Goal: Leave review/rating: Leave review/rating

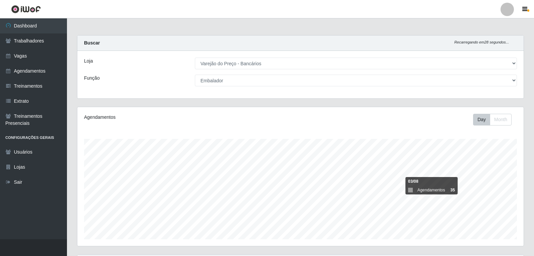
select select "157"
select select "1"
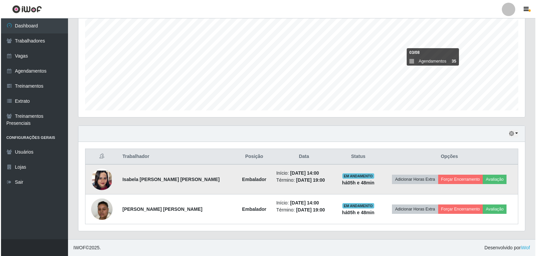
scroll to position [139, 447]
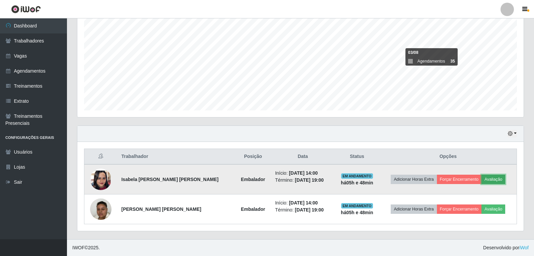
click at [497, 180] on button "Avaliação" at bounding box center [494, 179] width 24 height 9
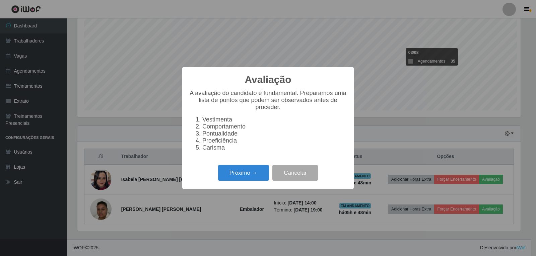
scroll to position [139, 443]
click at [258, 179] on button "Próximo →" at bounding box center [243, 173] width 51 height 16
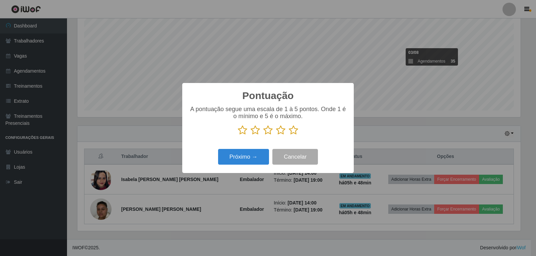
scroll to position [334853, 334549]
click at [295, 133] on icon at bounding box center [293, 130] width 9 height 10
click at [289, 135] on input "radio" at bounding box center [289, 135] width 0 height 0
click at [252, 159] on button "Próximo →" at bounding box center [243, 157] width 51 height 16
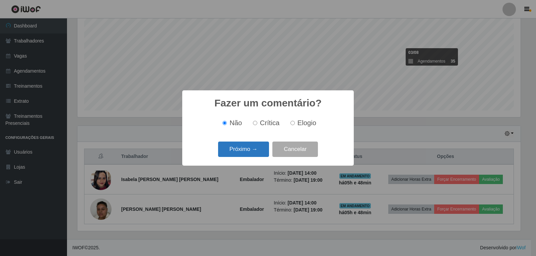
click at [260, 150] on button "Próximo →" at bounding box center [243, 150] width 51 height 16
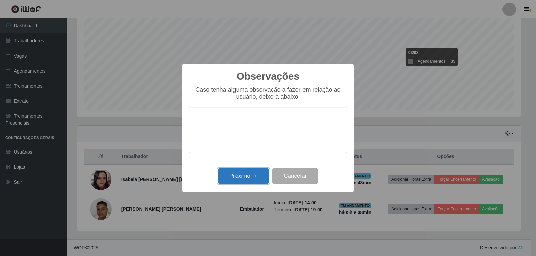
click at [250, 175] on button "Próximo →" at bounding box center [243, 177] width 51 height 16
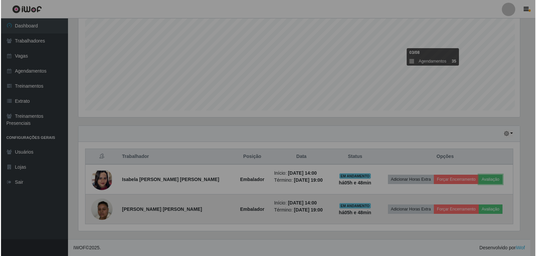
scroll to position [139, 447]
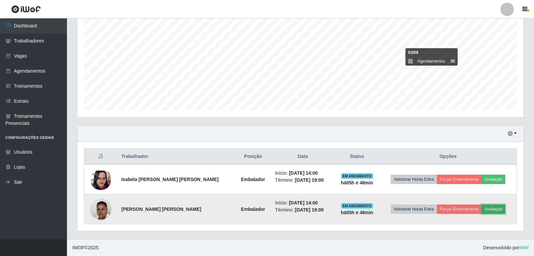
click at [489, 212] on button "Avaliação" at bounding box center [494, 209] width 24 height 9
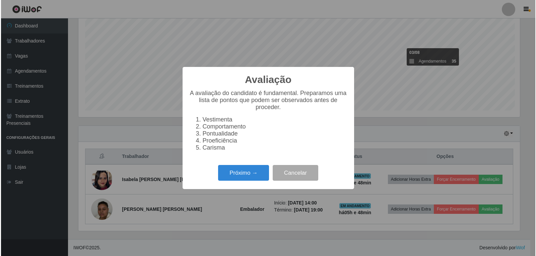
scroll to position [139, 443]
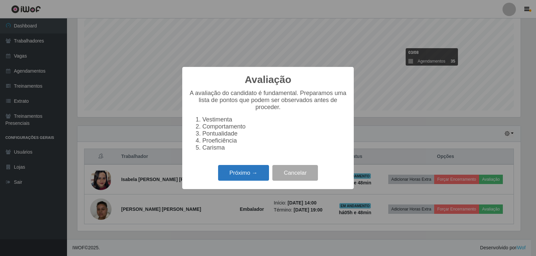
click at [233, 173] on button "Próximo →" at bounding box center [243, 173] width 51 height 16
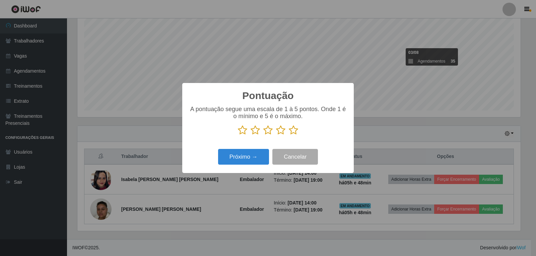
click at [291, 135] on icon at bounding box center [293, 130] width 9 height 10
click at [289, 135] on input "radio" at bounding box center [289, 135] width 0 height 0
drag, startPoint x: 258, startPoint y: 147, endPoint x: 254, endPoint y: 153, distance: 7.1
click at [258, 148] on div "Pontuação × A pontuação segue uma escala de 1 à 5 pontos. Onde 1 é o mínimo e 5…" at bounding box center [268, 128] width 172 height 90
click at [254, 156] on button "Próximo →" at bounding box center [243, 157] width 51 height 16
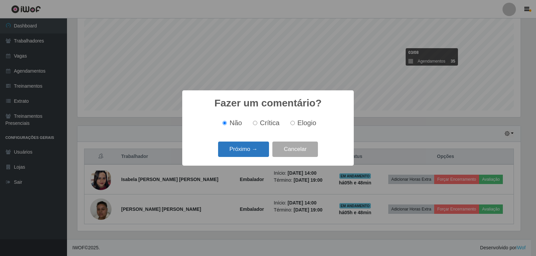
click at [255, 153] on button "Próximo →" at bounding box center [243, 150] width 51 height 16
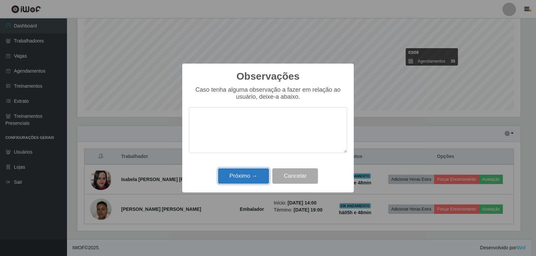
click at [253, 174] on button "Próximo →" at bounding box center [243, 177] width 51 height 16
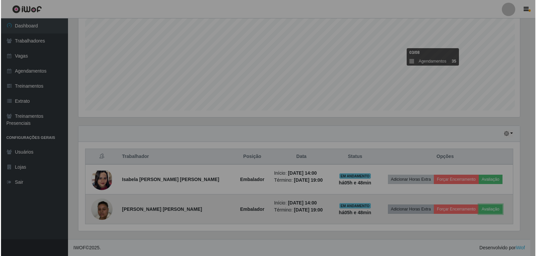
scroll to position [139, 447]
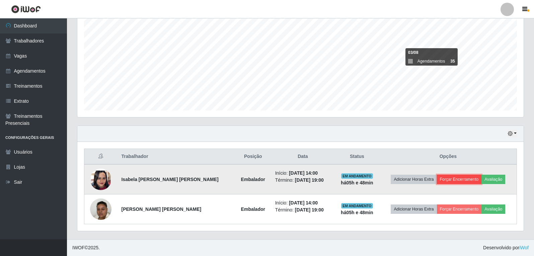
click at [457, 181] on button "Forçar Encerramento" at bounding box center [459, 179] width 45 height 9
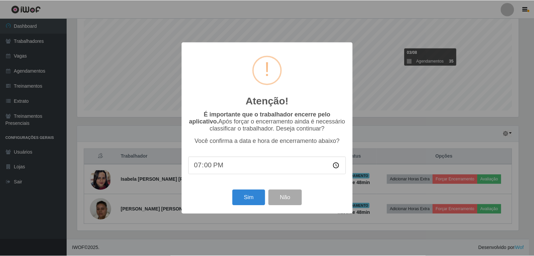
scroll to position [139, 443]
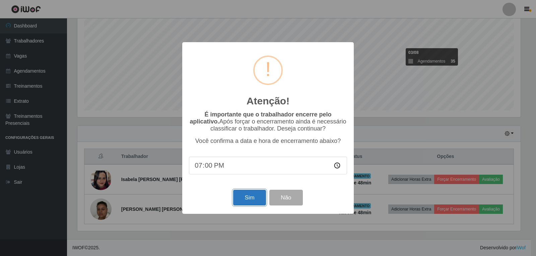
click at [254, 200] on button "Sim" at bounding box center [249, 198] width 32 height 16
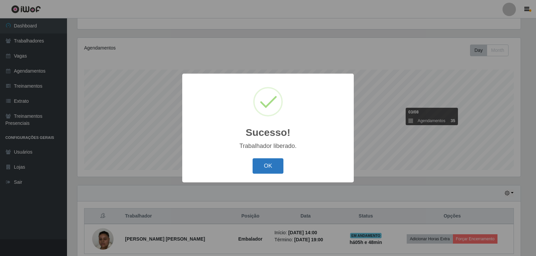
click at [274, 160] on button "OK" at bounding box center [268, 166] width 31 height 16
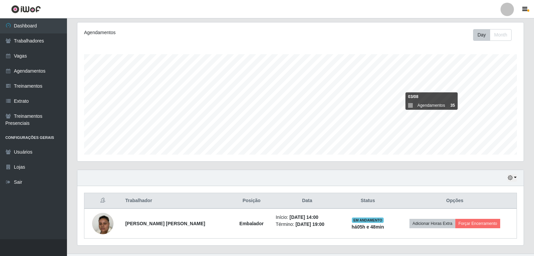
scroll to position [99, 0]
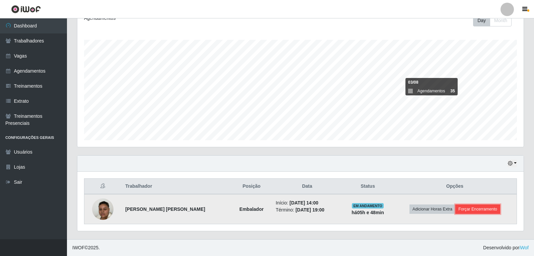
click at [464, 212] on button "Forçar Encerramento" at bounding box center [478, 209] width 45 height 9
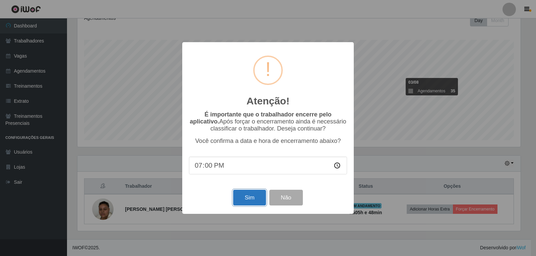
click at [250, 199] on button "Sim" at bounding box center [249, 198] width 32 height 16
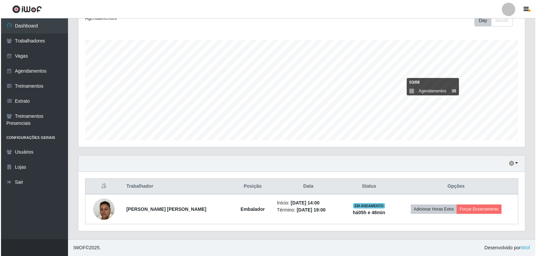
scroll to position [0, 0]
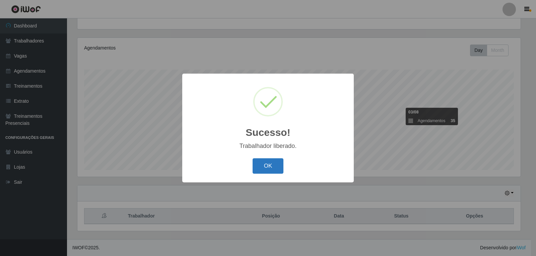
click at [275, 163] on button "OK" at bounding box center [268, 166] width 31 height 16
